Goal: Task Accomplishment & Management: Complete application form

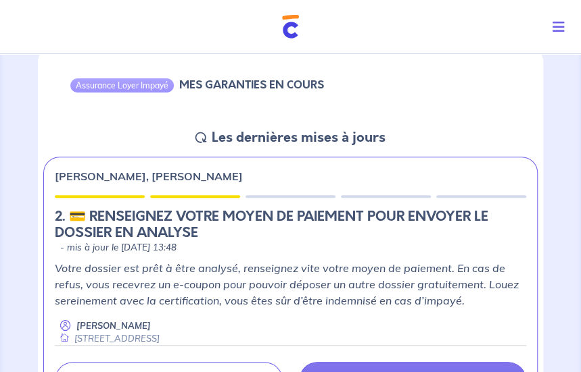
scroll to position [203, 0]
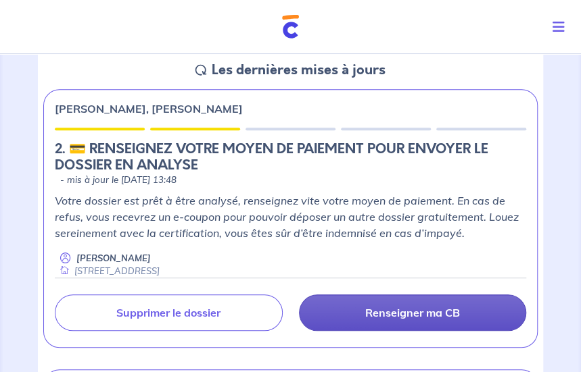
click at [389, 317] on p "Renseigner ma CB" at bounding box center [412, 313] width 95 height 14
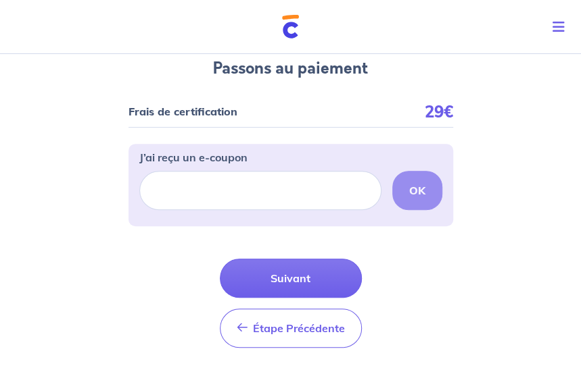
scroll to position [135, 0]
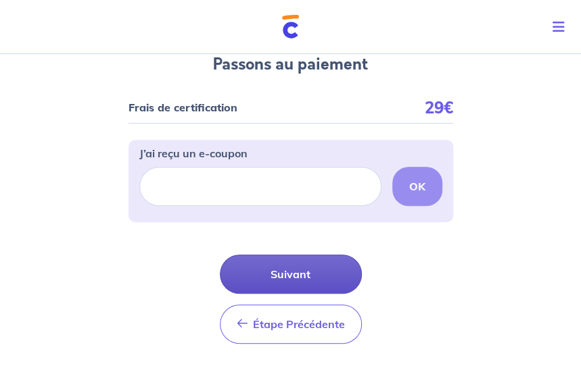
click at [283, 276] on button "Suivant" at bounding box center [291, 274] width 142 height 39
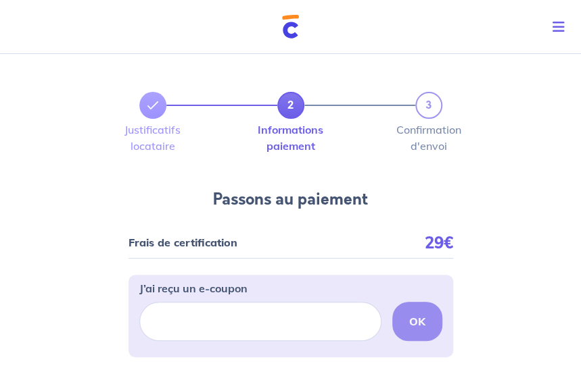
scroll to position [68, 0]
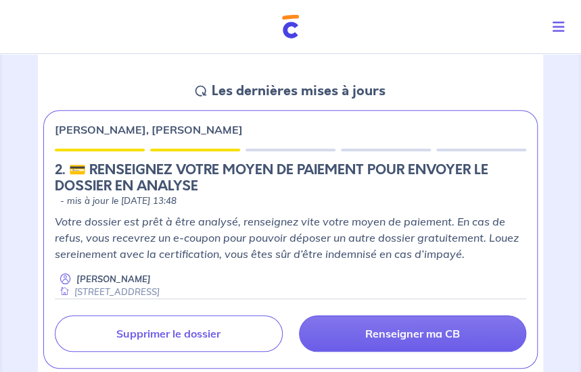
scroll to position [203, 0]
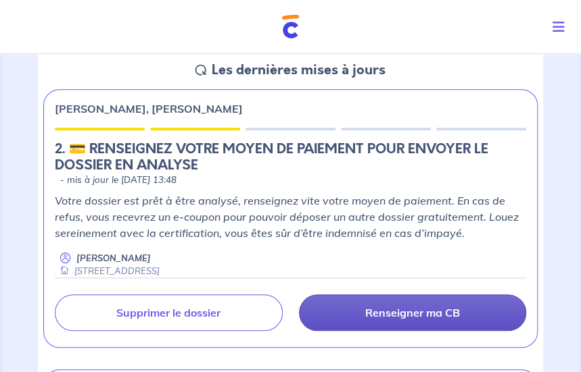
click at [442, 316] on p "Renseigner ma CB" at bounding box center [412, 313] width 95 height 14
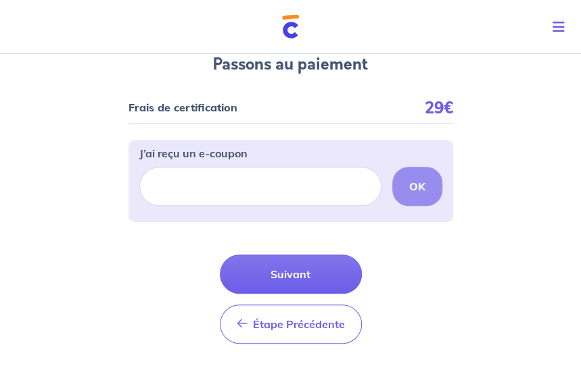
scroll to position [68, 0]
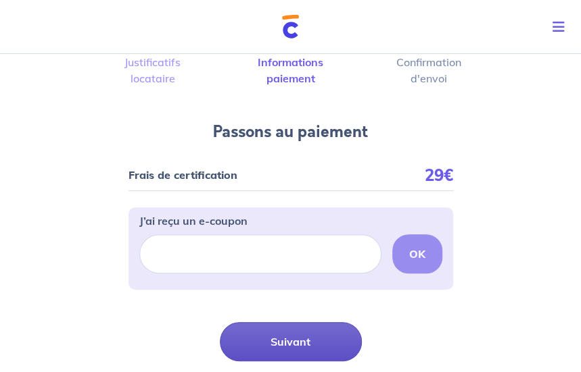
click at [335, 338] on button "Suivant" at bounding box center [291, 341] width 142 height 39
